Goal: Transaction & Acquisition: Purchase product/service

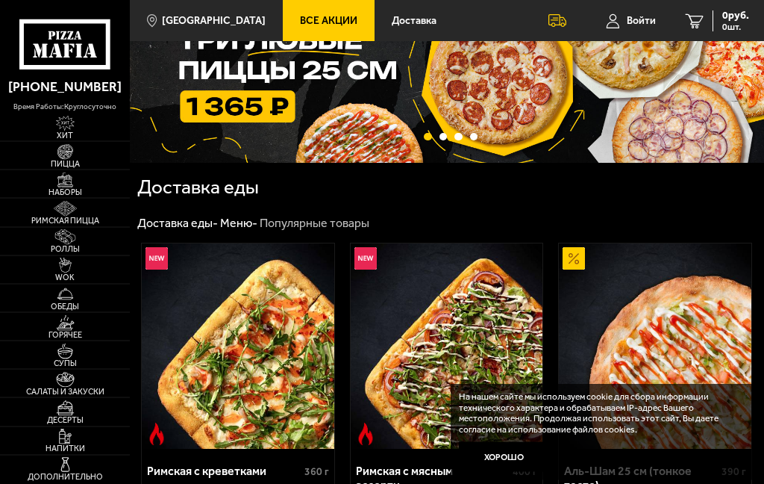
scroll to position [57, 0]
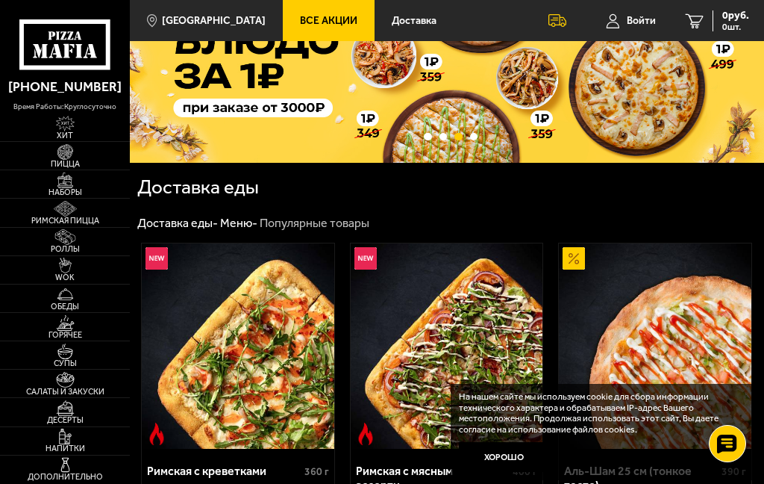
click at [66, 179] on img at bounding box center [65, 180] width 31 height 16
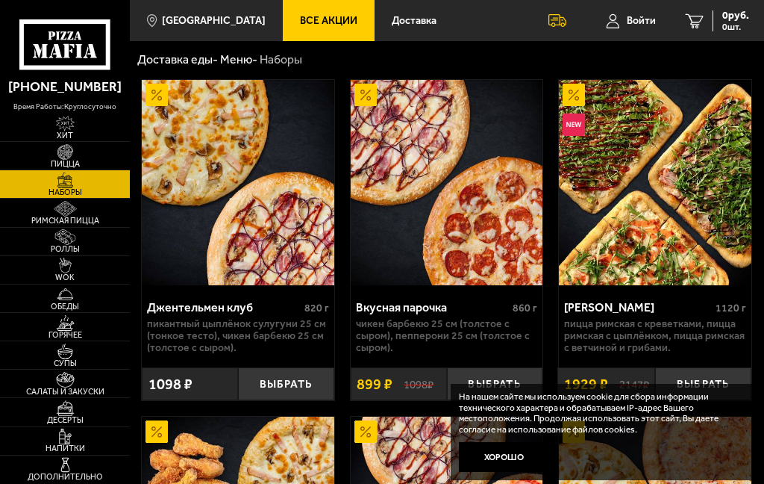
scroll to position [43, 0]
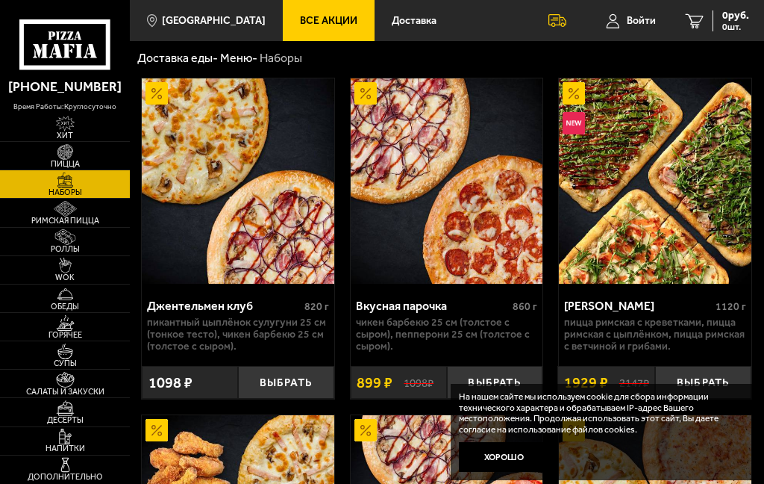
click at [67, 225] on span "Римская пицца" at bounding box center [65, 220] width 130 height 8
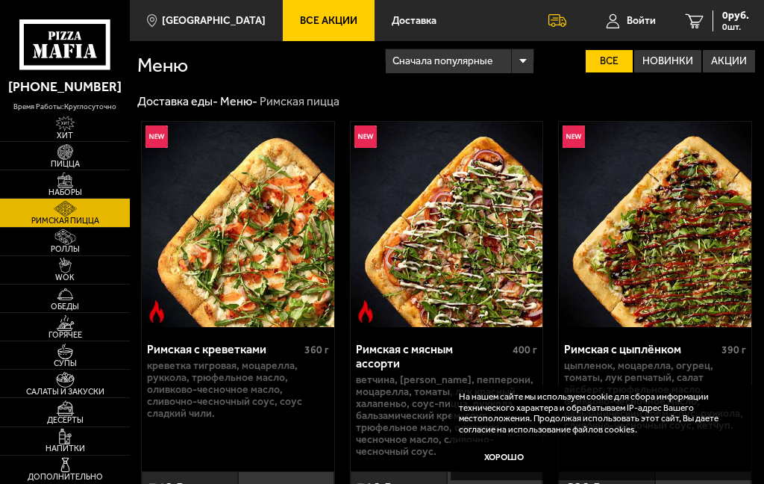
click at [57, 234] on img at bounding box center [65, 237] width 31 height 16
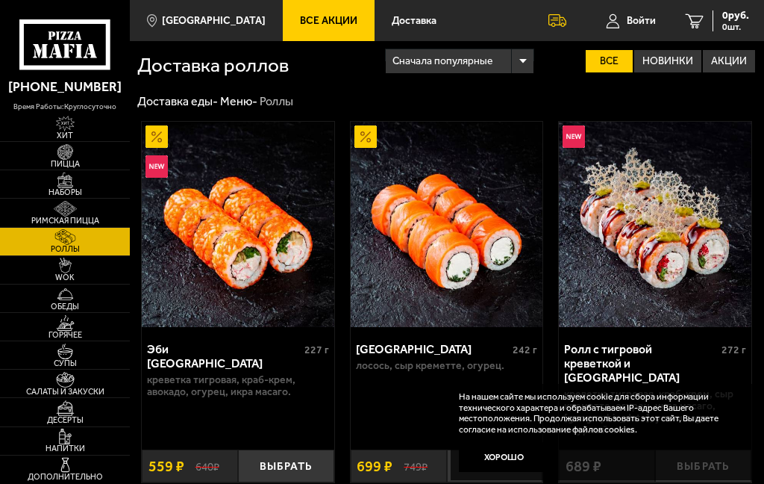
click at [528, 49] on div "Сначала популярные" at bounding box center [460, 61] width 148 height 24
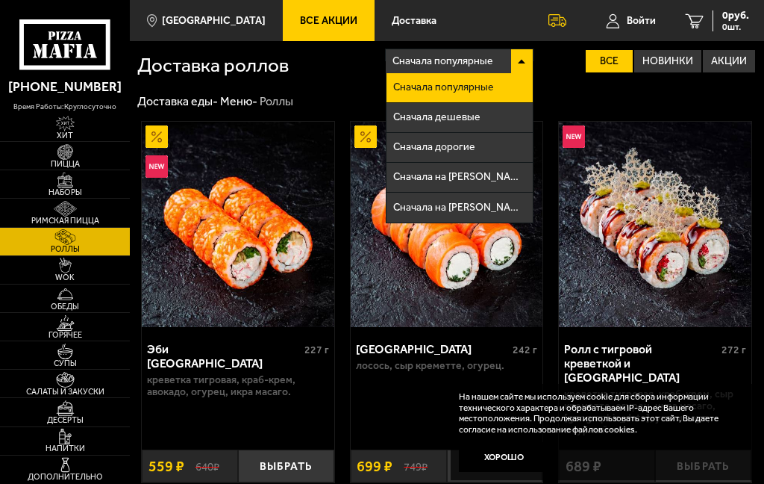
click at [437, 168] on li "Сначала на [PERSON_NAME]" at bounding box center [460, 178] width 146 height 30
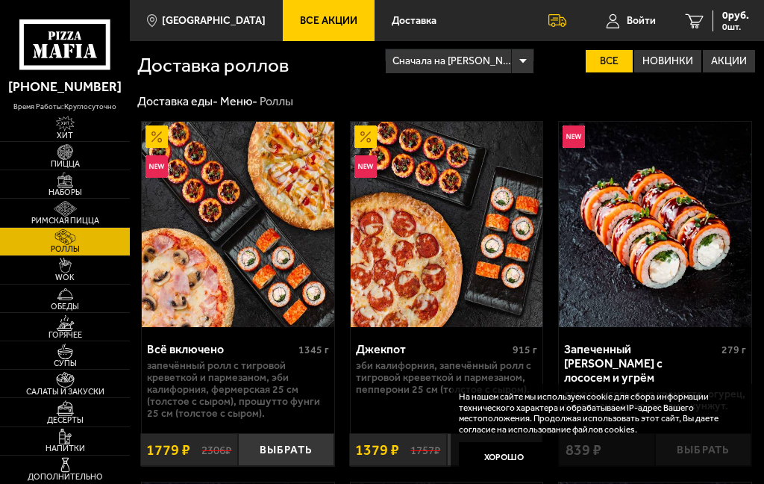
click at [528, 52] on div "Сначала на [PERSON_NAME]" at bounding box center [460, 61] width 148 height 24
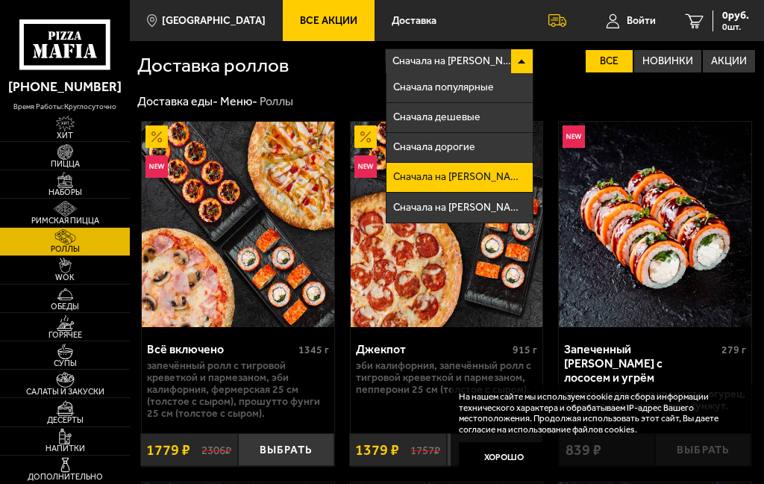
click at [413, 109] on li "Сначала дешевые" at bounding box center [460, 118] width 146 height 30
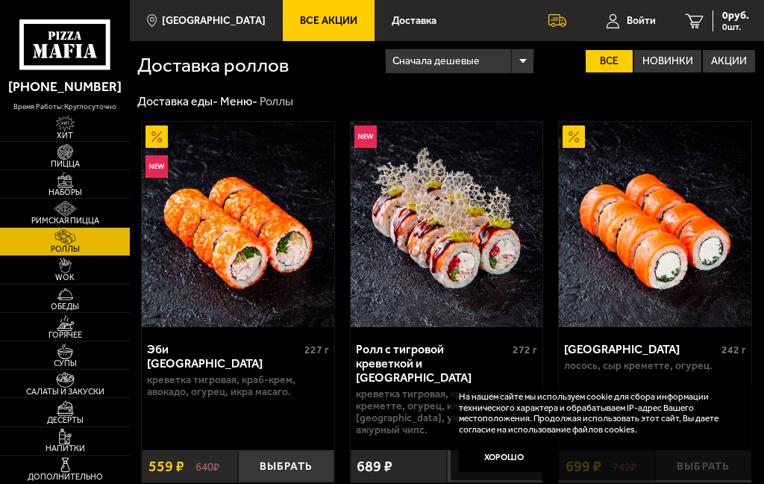
click at [60, 169] on link "Пицца" at bounding box center [65, 156] width 130 height 28
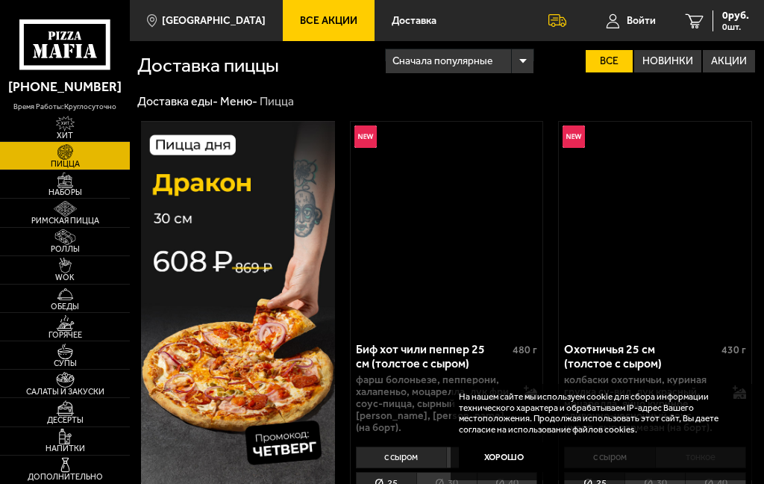
click at [66, 181] on img at bounding box center [65, 180] width 31 height 16
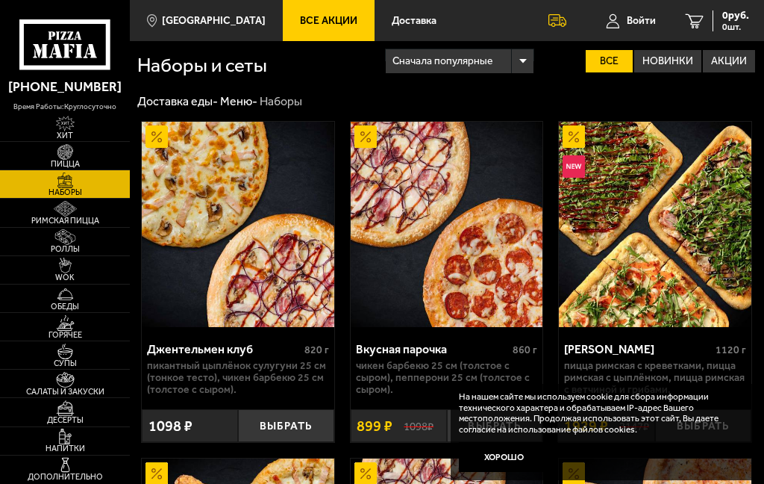
click at [502, 449] on button "Хорошо" at bounding box center [504, 457] width 90 height 30
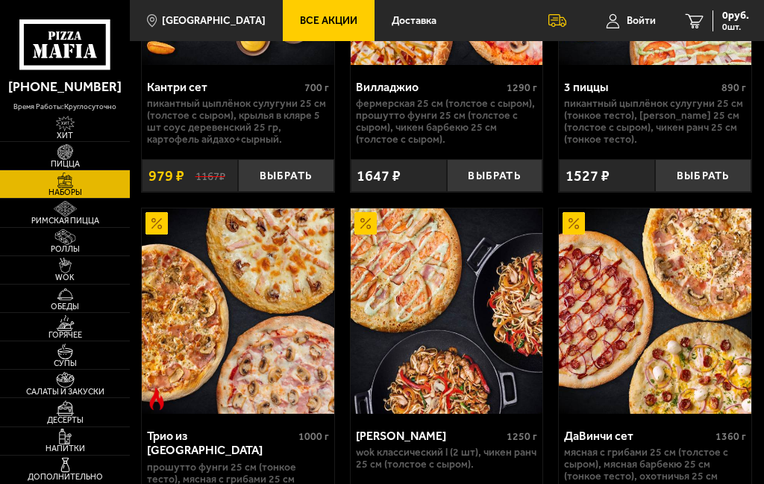
scroll to position [598, 0]
